Goal: Task Accomplishment & Management: Check status

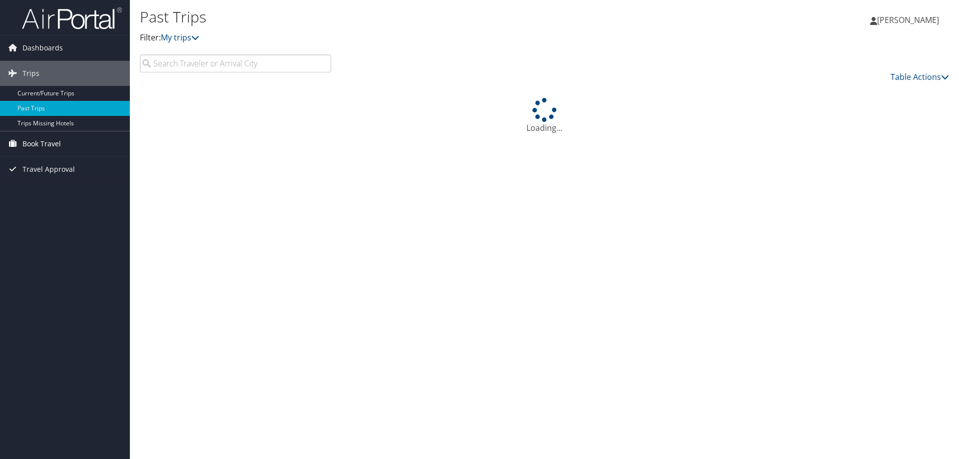
click at [41, 145] on span "Book Travel" at bounding box center [41, 143] width 38 height 25
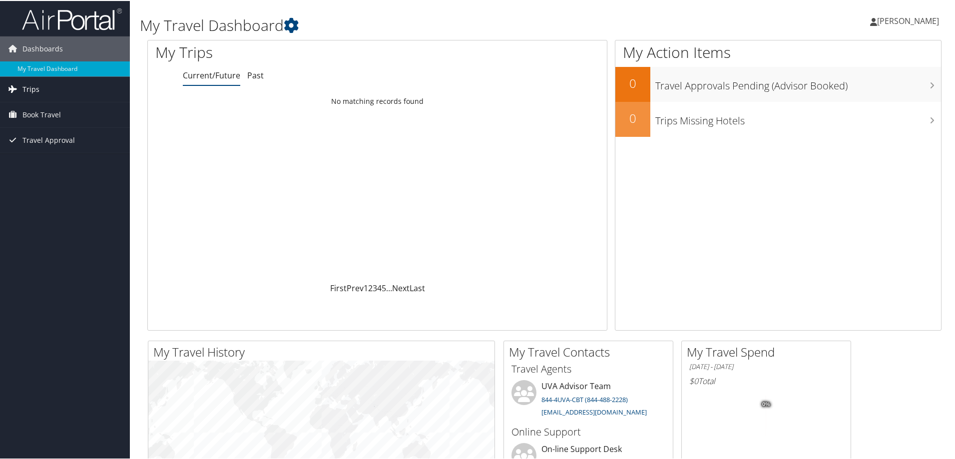
click at [25, 83] on span "Trips" at bounding box center [30, 88] width 17 height 25
click at [46, 161] on span "Book Travel" at bounding box center [41, 158] width 38 height 25
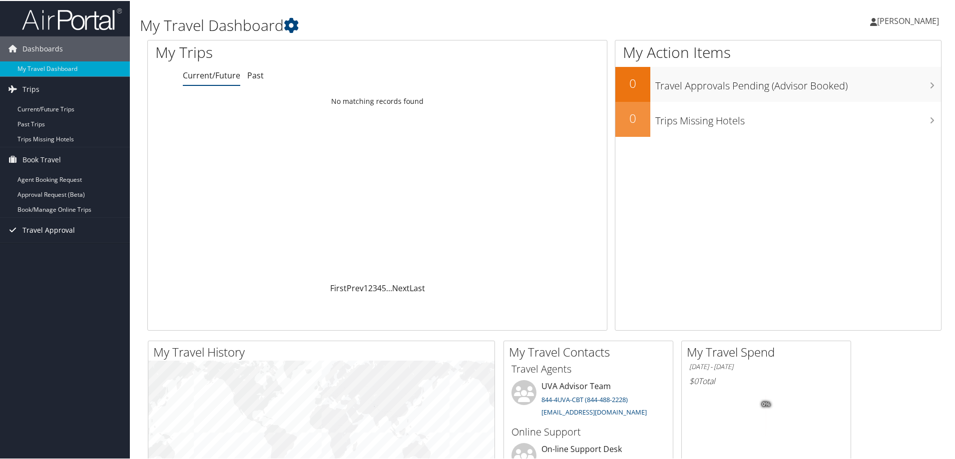
click at [51, 228] on span "Travel Approval" at bounding box center [48, 229] width 52 height 25
click at [52, 255] on link "Pending Trip Approvals" at bounding box center [65, 249] width 130 height 15
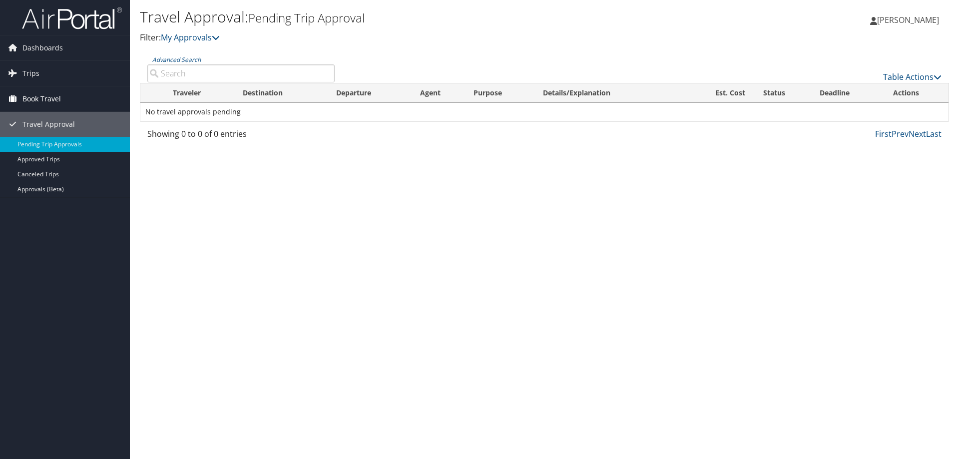
click at [35, 100] on span "Book Travel" at bounding box center [41, 98] width 38 height 25
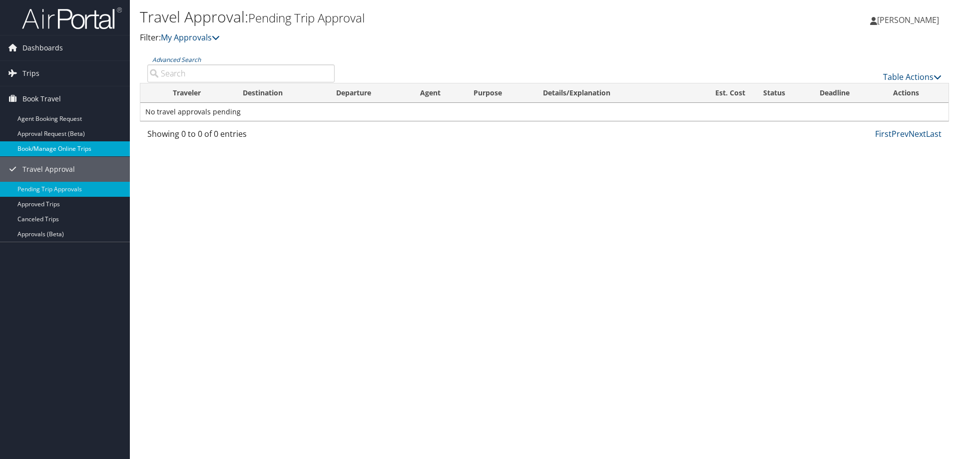
click at [40, 145] on link "Book/Manage Online Trips" at bounding box center [65, 148] width 130 height 15
